Goal: Task Accomplishment & Management: Use online tool/utility

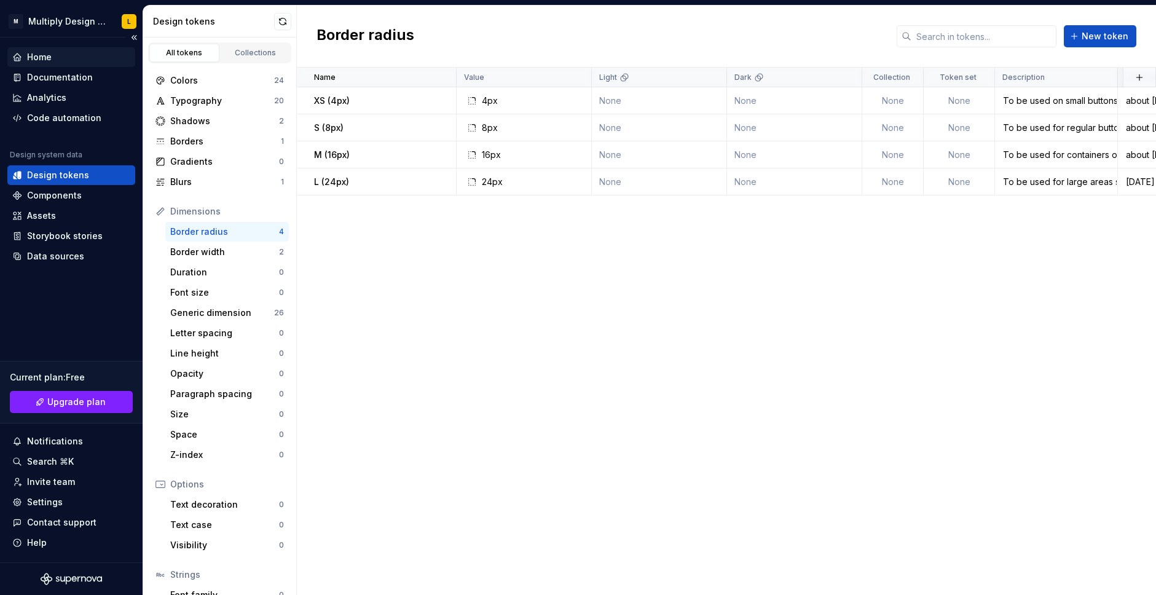
click at [54, 53] on div "Home" at bounding box center [71, 57] width 118 height 12
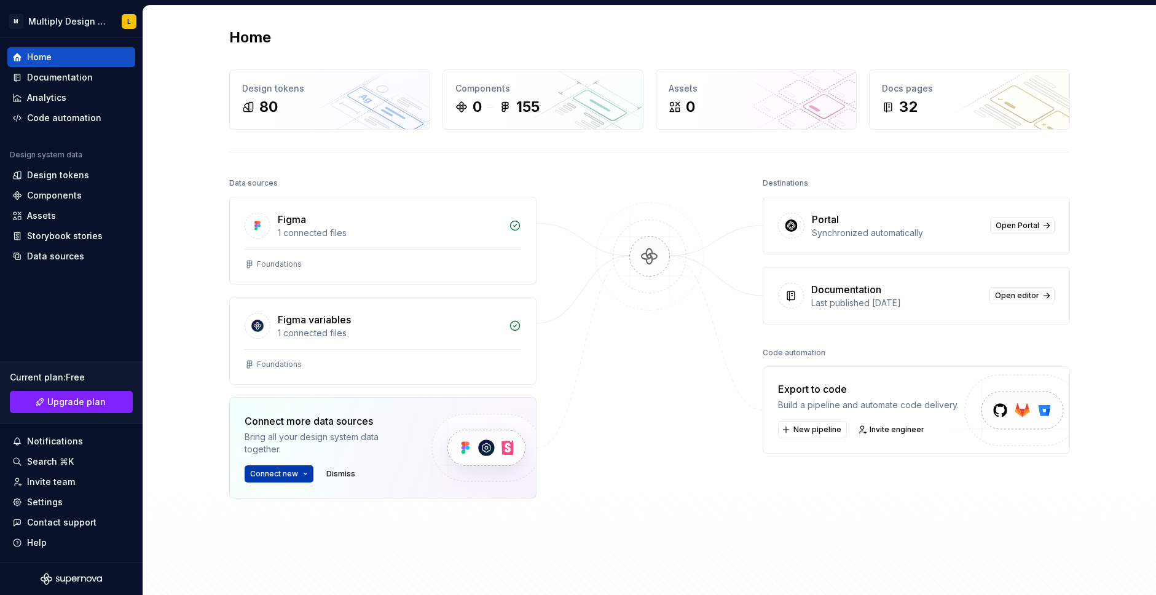
click at [284, 473] on span "Connect new" at bounding box center [274, 474] width 48 height 10
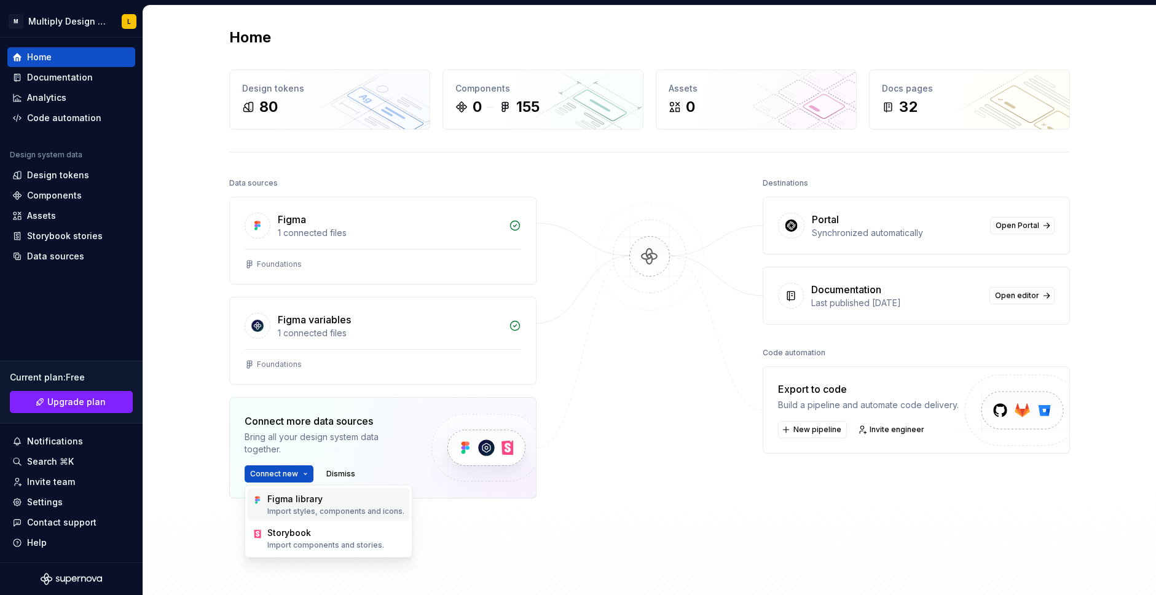
click at [304, 504] on div "Figma library" at bounding box center [335, 499] width 137 height 12
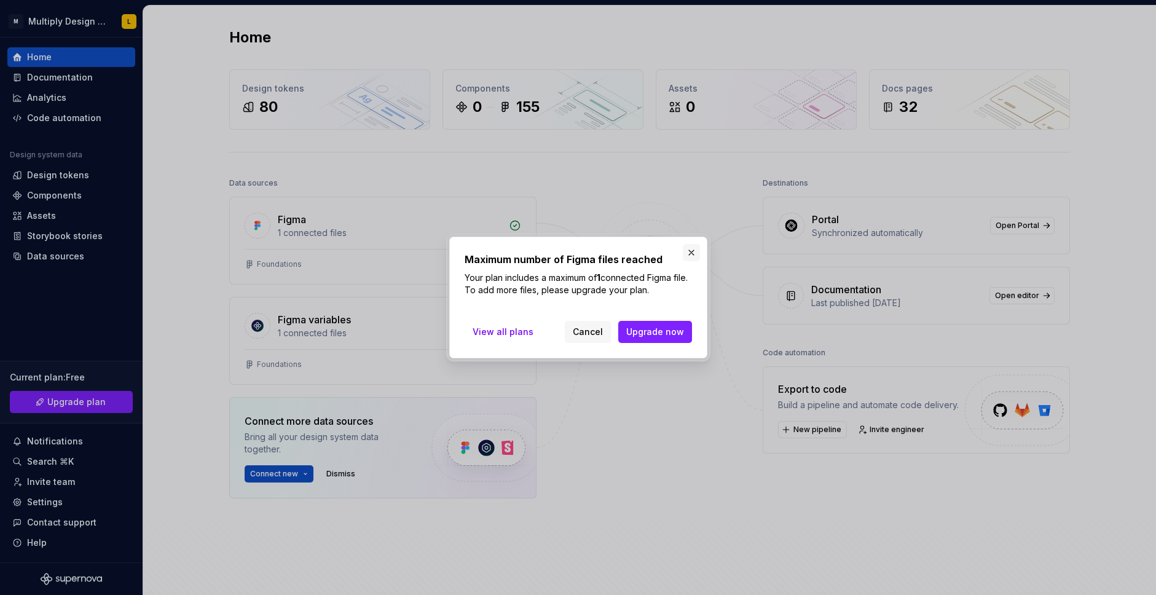
click at [696, 254] on button "button" at bounding box center [691, 252] width 17 height 17
